Goal: Find specific page/section: Find specific page/section

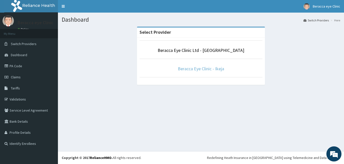
click at [209, 69] on link "Beracca Eye Clinic - Ikeja" at bounding box center [201, 69] width 46 height 6
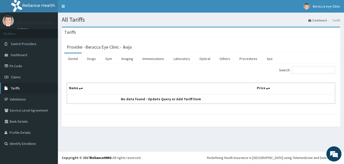
click at [30, 90] on link "Tariffs" at bounding box center [29, 88] width 58 height 11
click at [90, 58] on link "Drugs" at bounding box center [91, 58] width 17 height 11
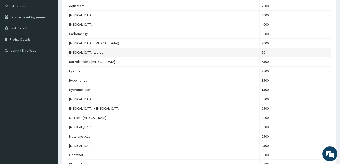
scroll to position [25, 0]
